Goal: Navigation & Orientation: Find specific page/section

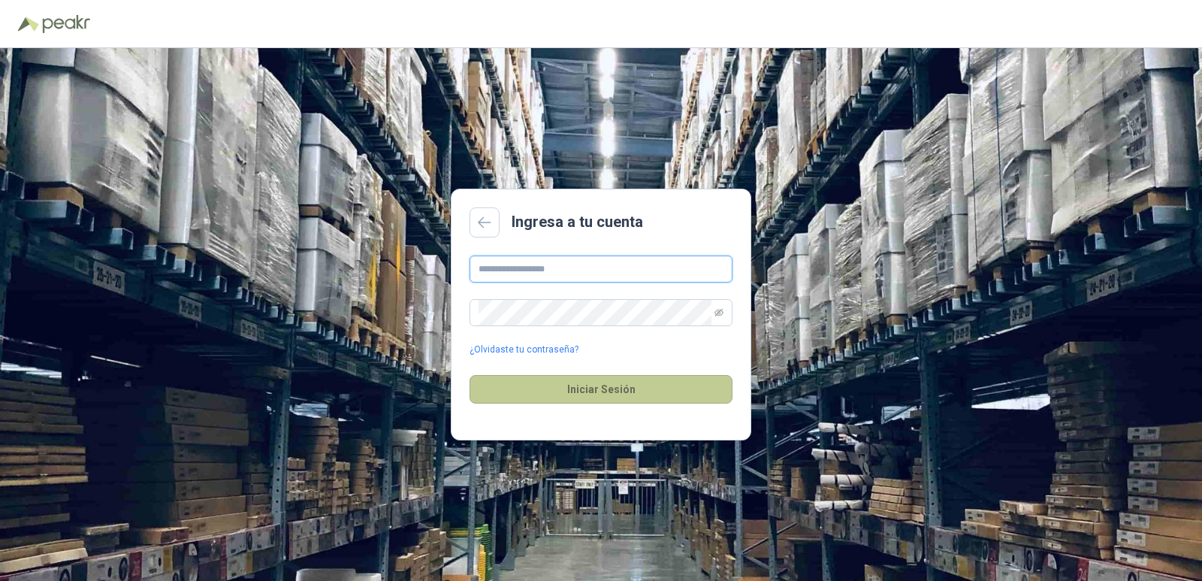
type input "**********"
click at [576, 392] on button "Iniciar Sesión" at bounding box center [600, 389] width 263 height 29
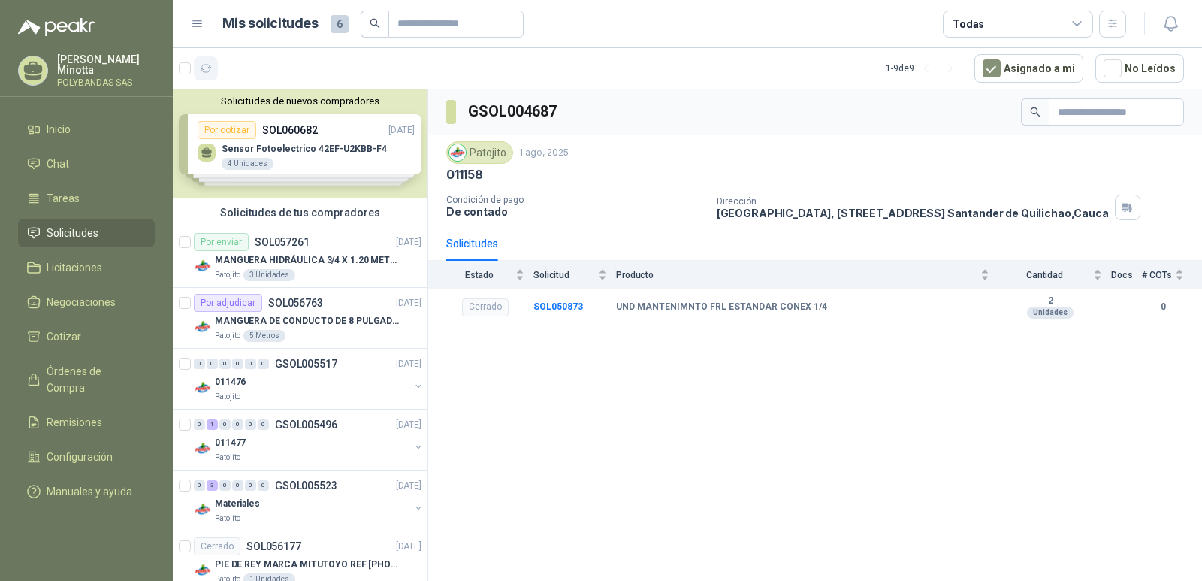
click at [207, 70] on icon "button" at bounding box center [206, 68] width 13 height 13
click at [77, 264] on span "Licitaciones" at bounding box center [75, 267] width 56 height 17
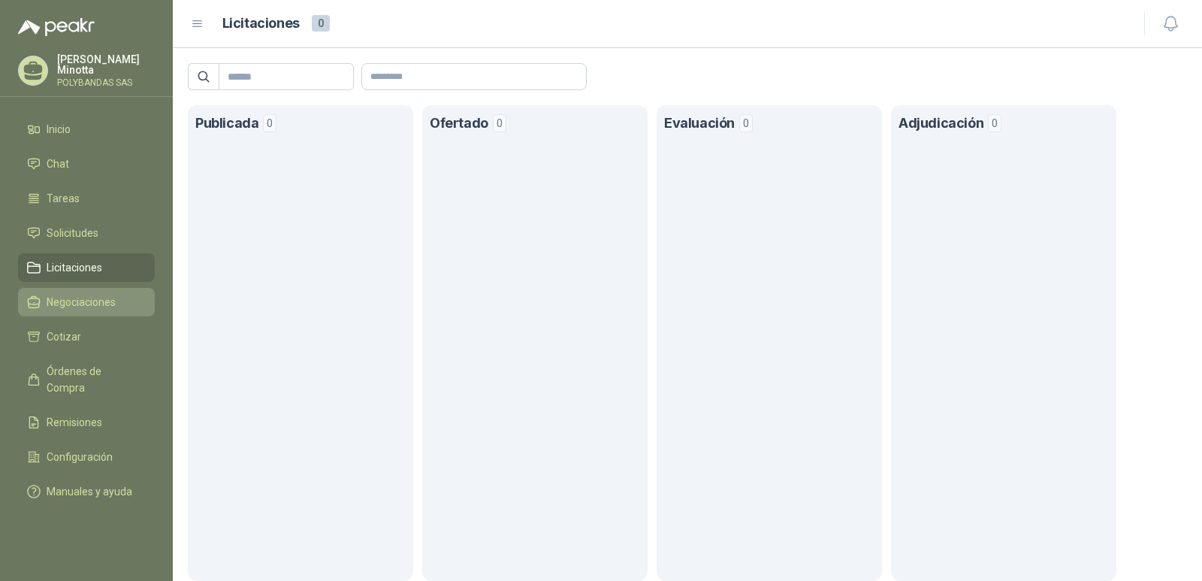
click at [83, 293] on link "Negociaciones" at bounding box center [86, 302] width 137 height 29
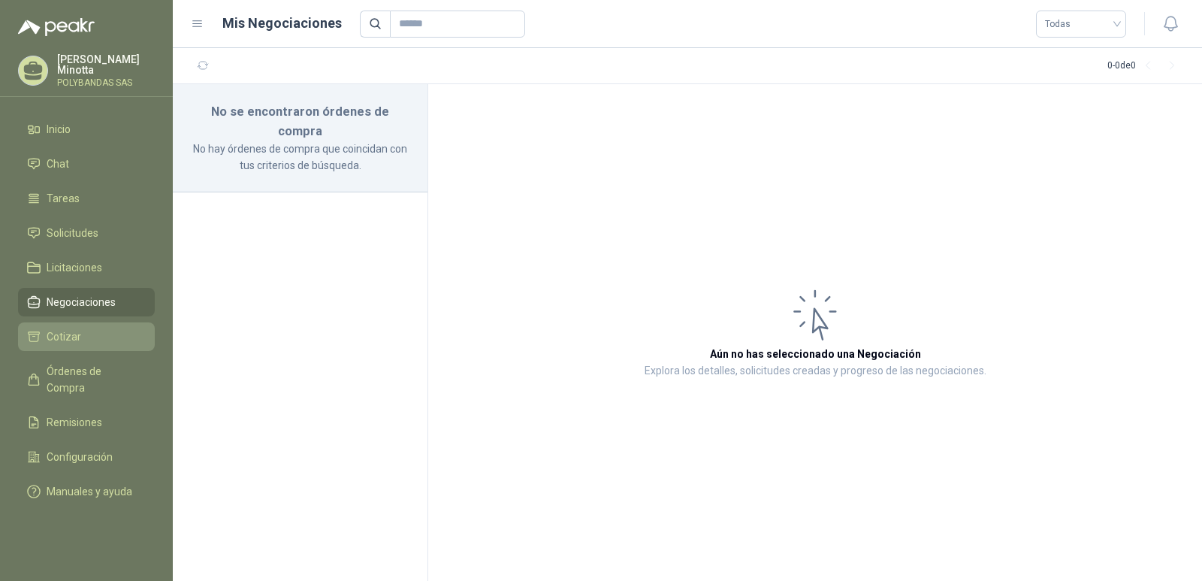
click at [64, 337] on span "Cotizar" at bounding box center [64, 336] width 35 height 17
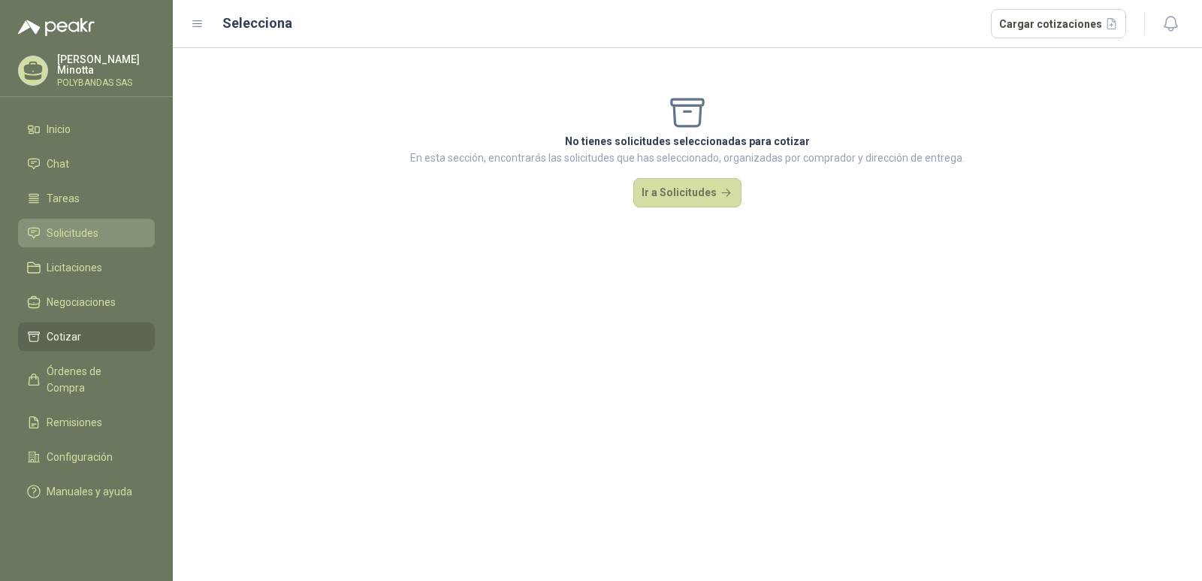
click at [94, 239] on span "Solicitudes" at bounding box center [73, 233] width 52 height 17
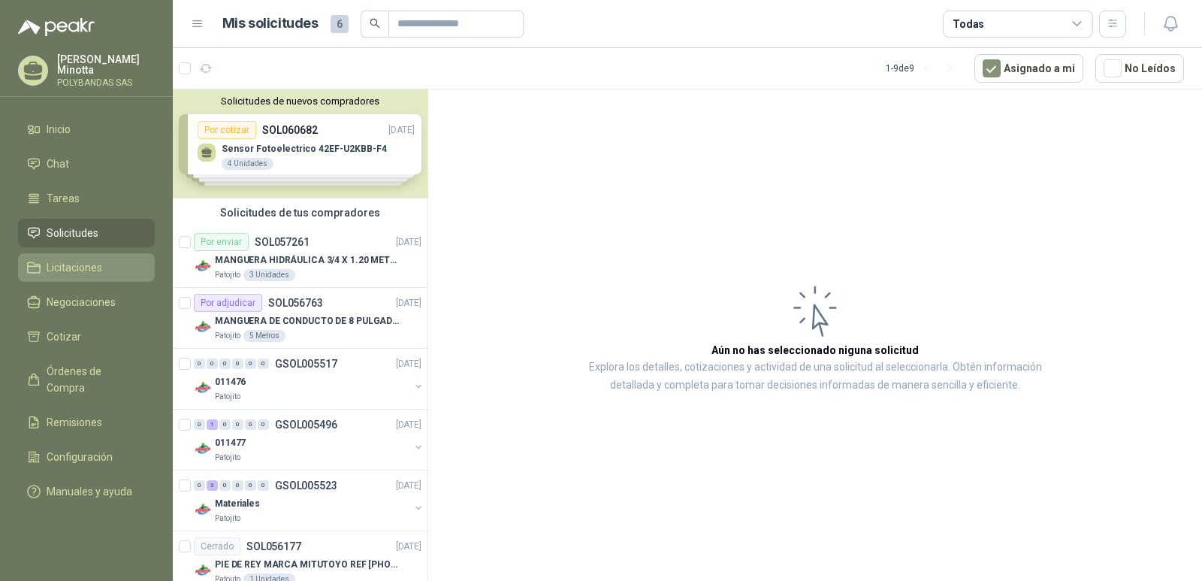
click at [88, 266] on span "Licitaciones" at bounding box center [75, 267] width 56 height 17
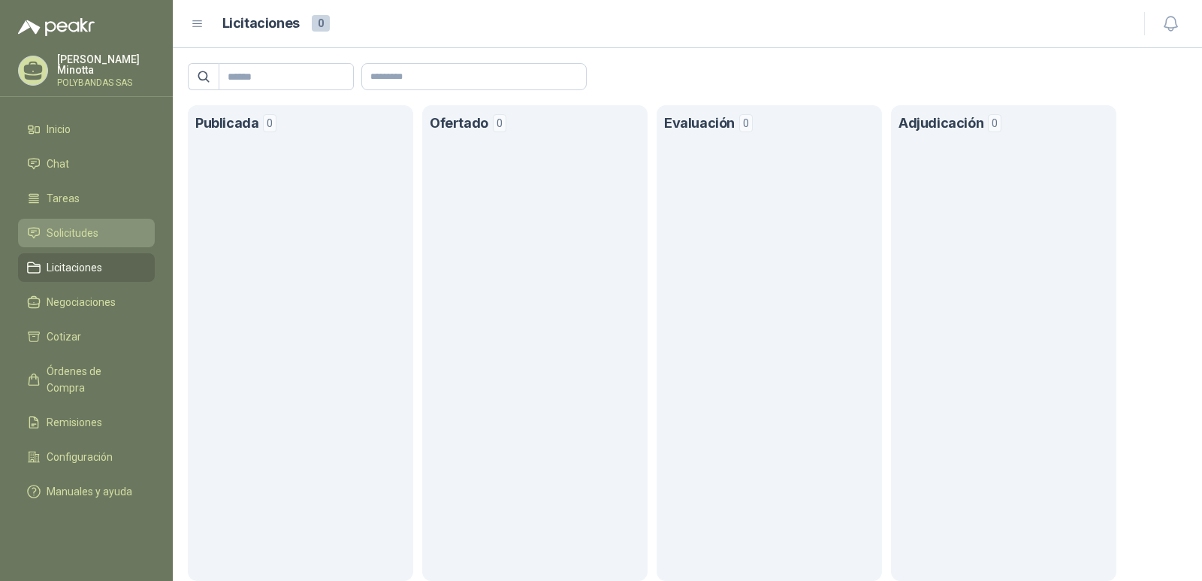
click at [86, 243] on link "Solicitudes" at bounding box center [86, 233] width 137 height 29
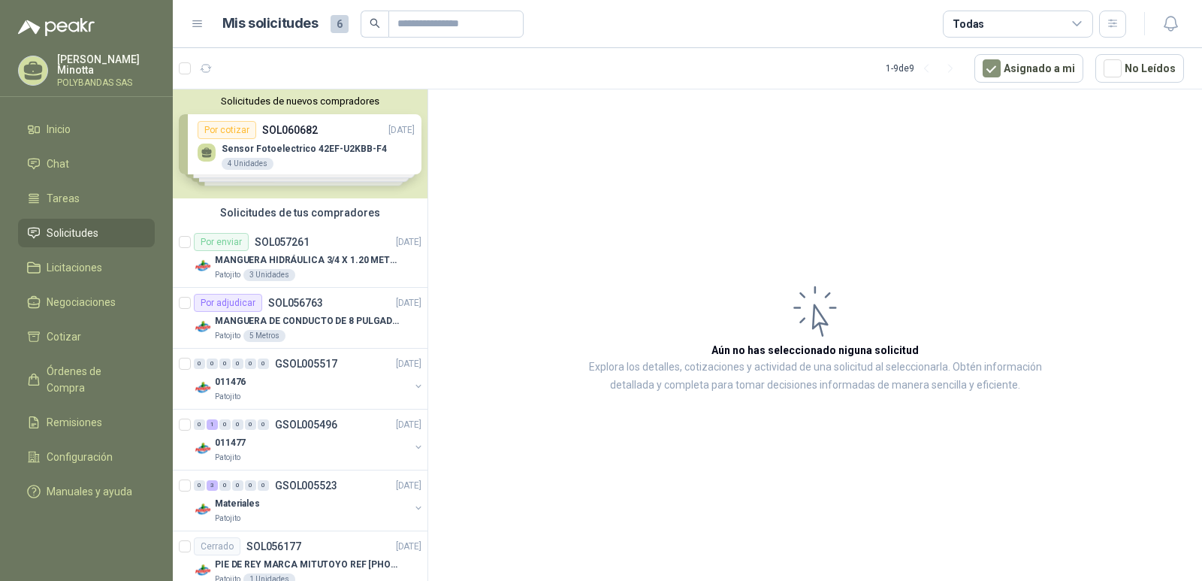
click at [83, 71] on p "Solanyi [PERSON_NAME]" at bounding box center [106, 64] width 98 height 21
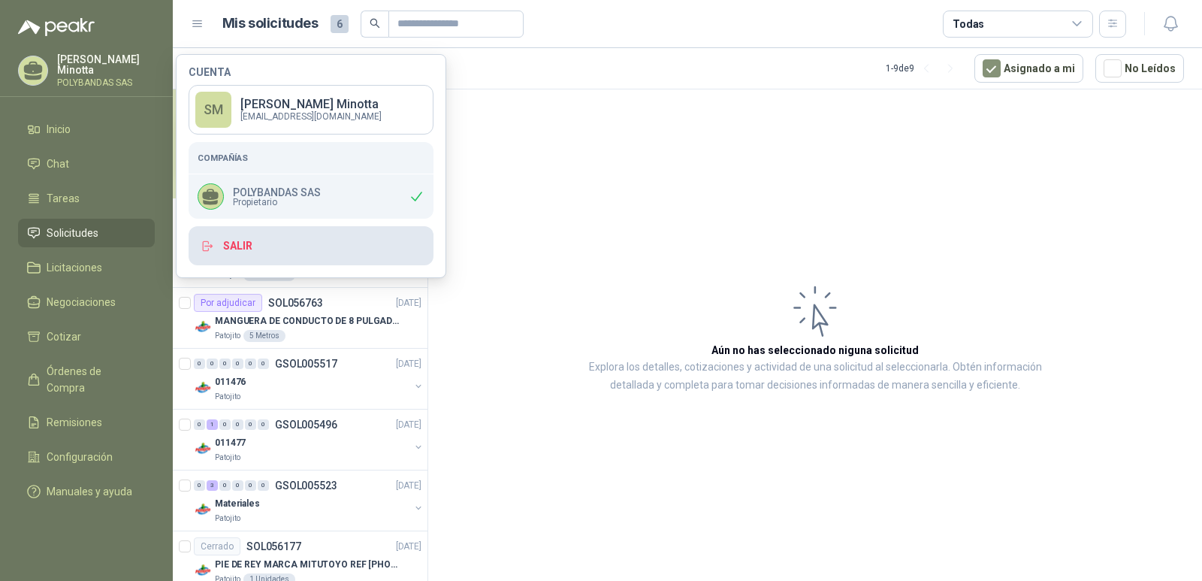
click at [237, 245] on button "Salir" at bounding box center [311, 245] width 245 height 39
